Goal: Task Accomplishment & Management: Use online tool/utility

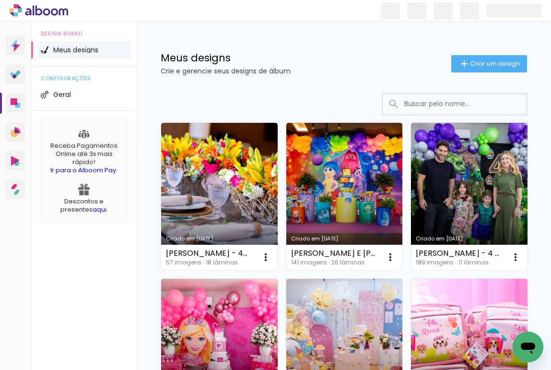
click at [417, 69] on p "Crie e gerencie seus designs de álbum" at bounding box center [306, 71] width 291 height 7
